Goal: Find specific page/section

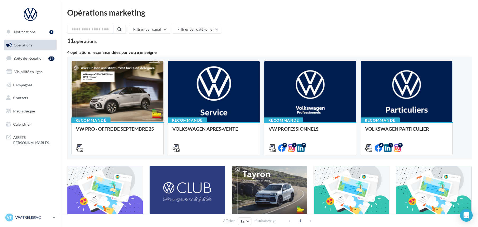
click at [21, 217] on p "VW TRELISSAC" at bounding box center [32, 217] width 35 height 5
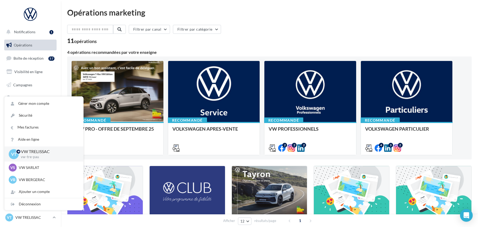
click at [303, 26] on div "Filtrer par canal Filtrer par catégorie" at bounding box center [269, 30] width 404 height 11
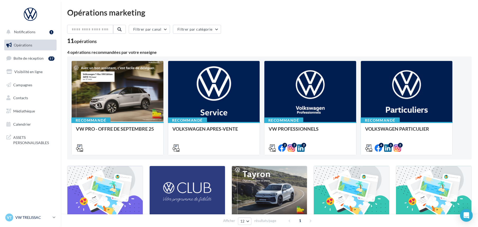
click at [43, 219] on p "VW TRELISSAC" at bounding box center [32, 217] width 35 height 5
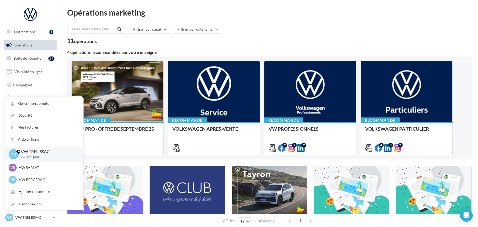
click at [164, 38] on div "Filtrer par canal Filtrer par catégorie 11 opérations" at bounding box center [269, 34] width 404 height 19
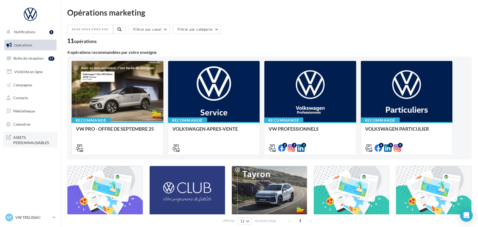
click at [39, 144] on span "ASSETS PERSONNALISABLES" at bounding box center [33, 139] width 41 height 11
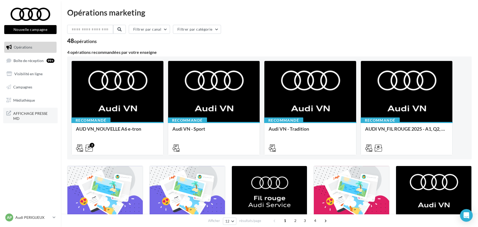
scroll to position [94, 0]
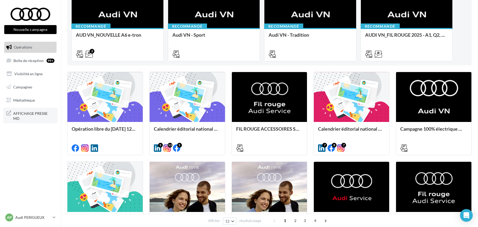
click at [40, 112] on span "AFFICHAGE PRESSE MD" at bounding box center [33, 115] width 41 height 11
